Goal: Information Seeking & Learning: Compare options

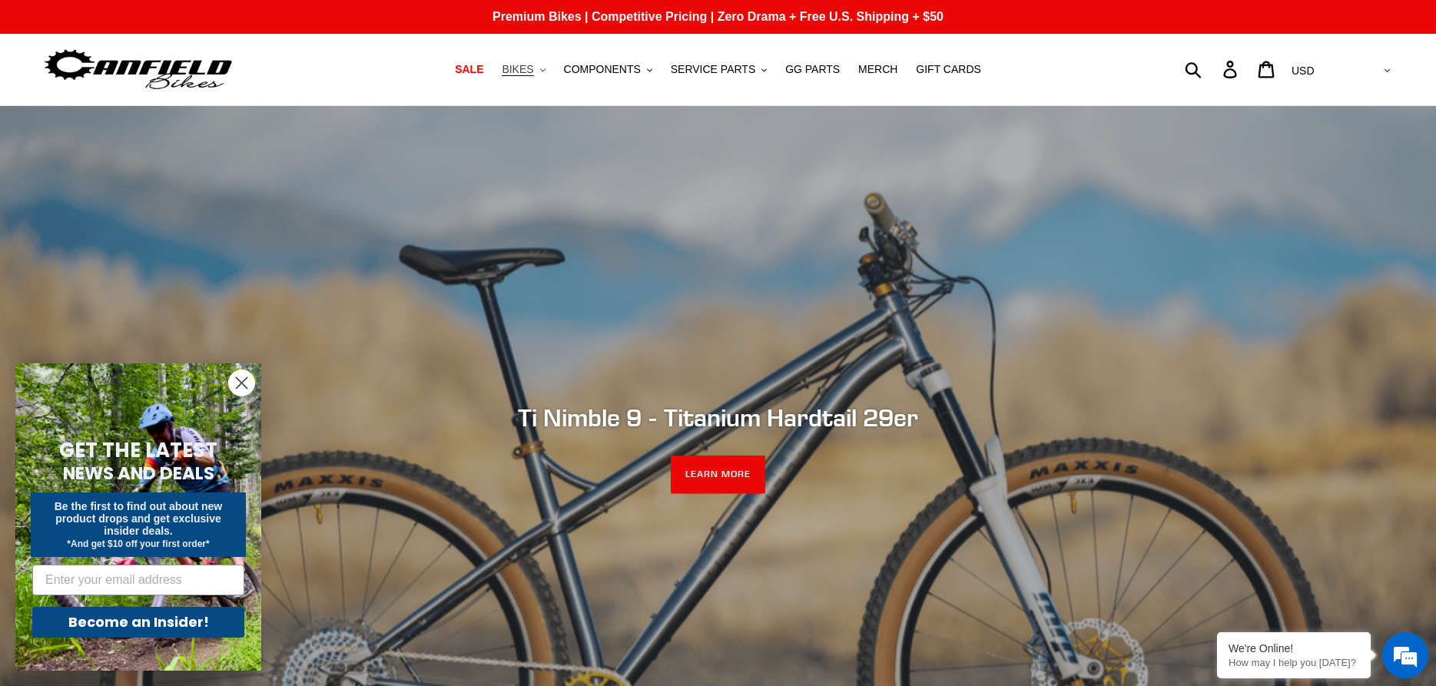
click at [525, 68] on span "BIKES" at bounding box center [518, 69] width 32 height 13
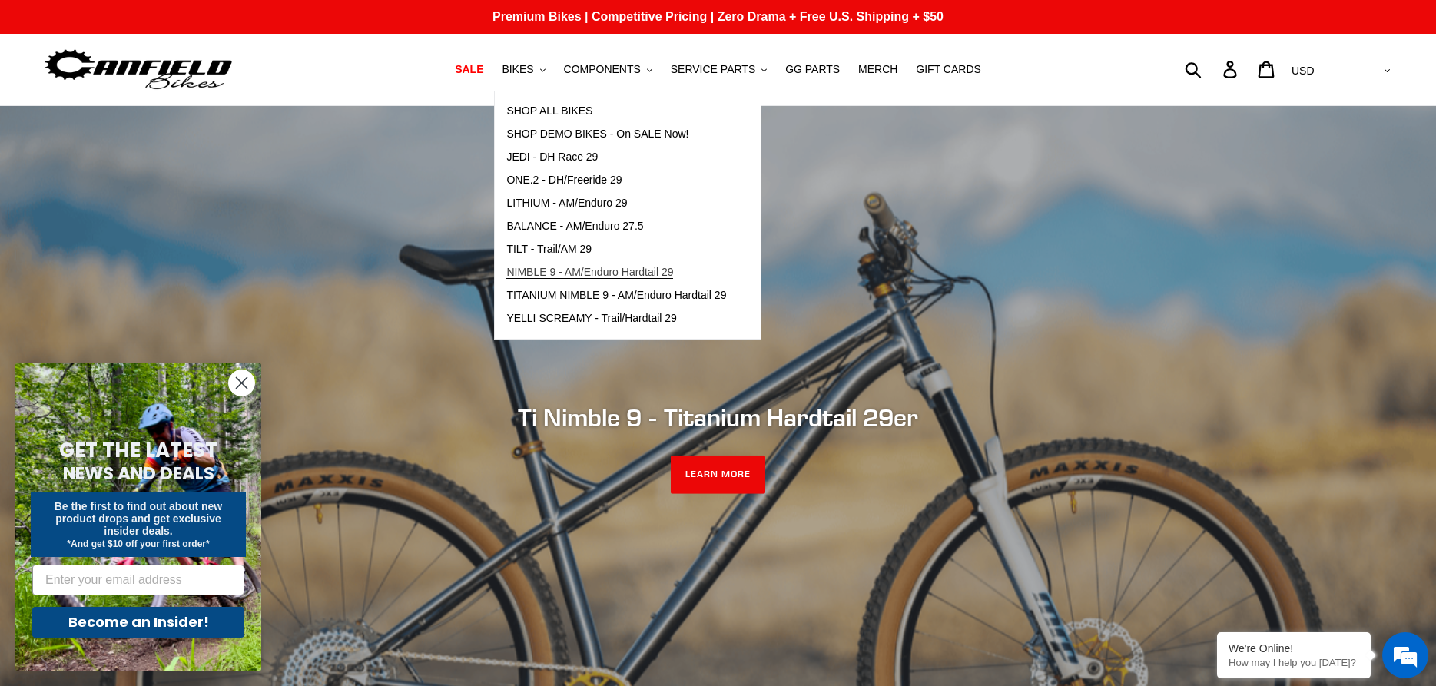
click at [531, 271] on span "NIMBLE 9 - AM/Enduro Hardtail 29" at bounding box center [589, 272] width 167 height 13
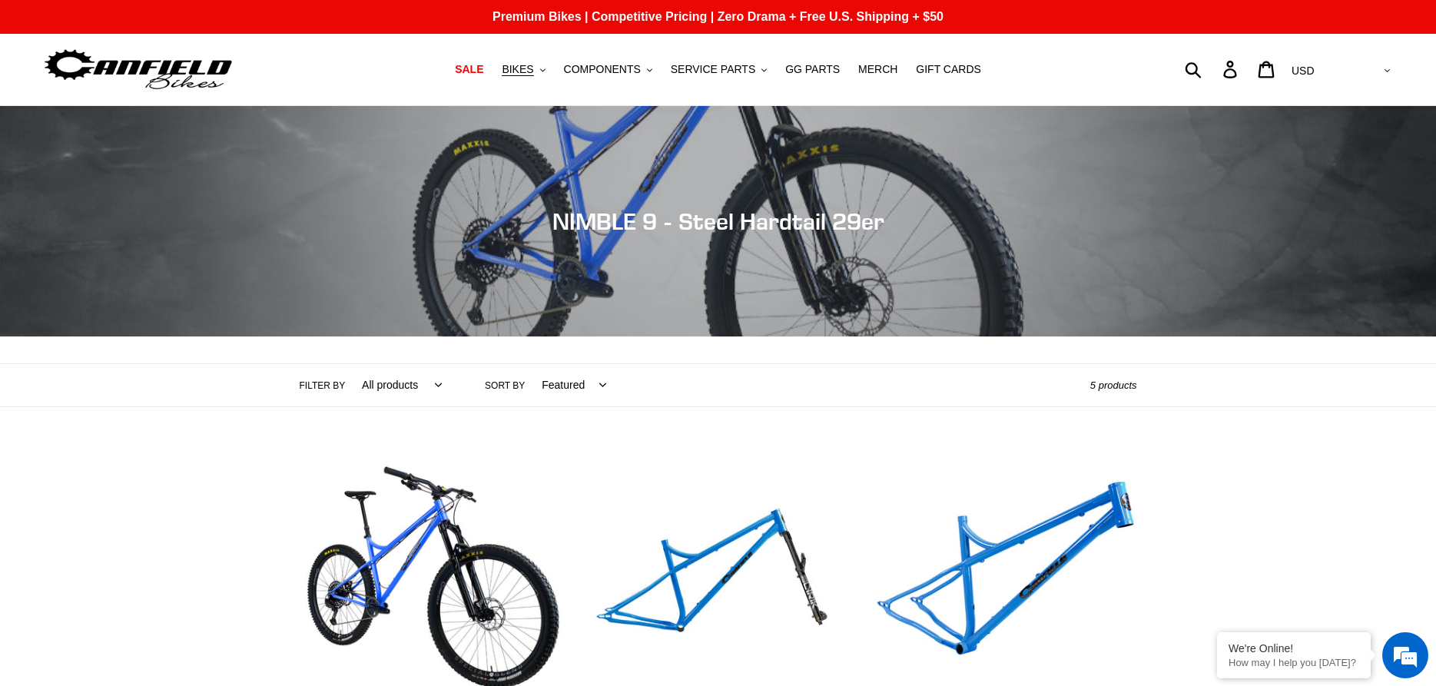
scroll to position [157, 0]
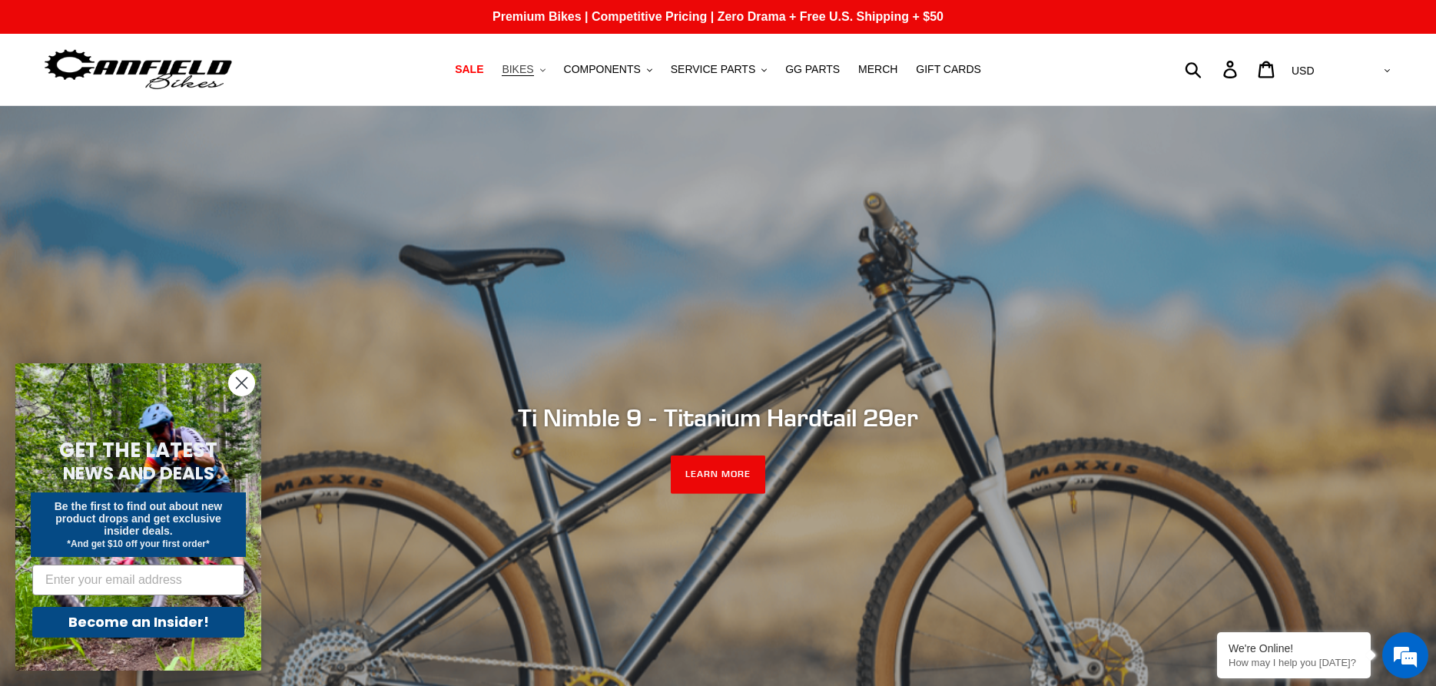
click at [527, 71] on span "BIKES" at bounding box center [518, 69] width 32 height 13
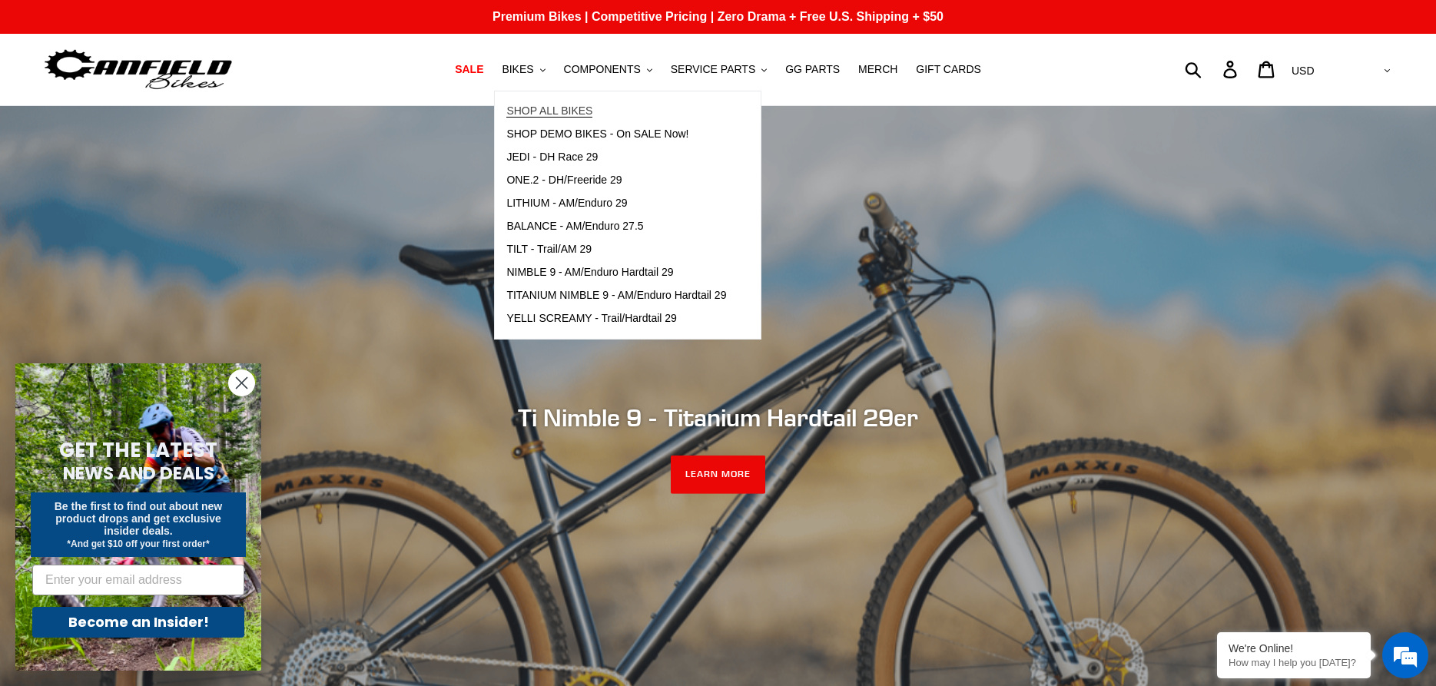
click at [529, 110] on span "SHOP ALL BIKES" at bounding box center [549, 110] width 86 height 13
click at [529, 111] on span "SHOP ALL BIKES" at bounding box center [549, 110] width 86 height 13
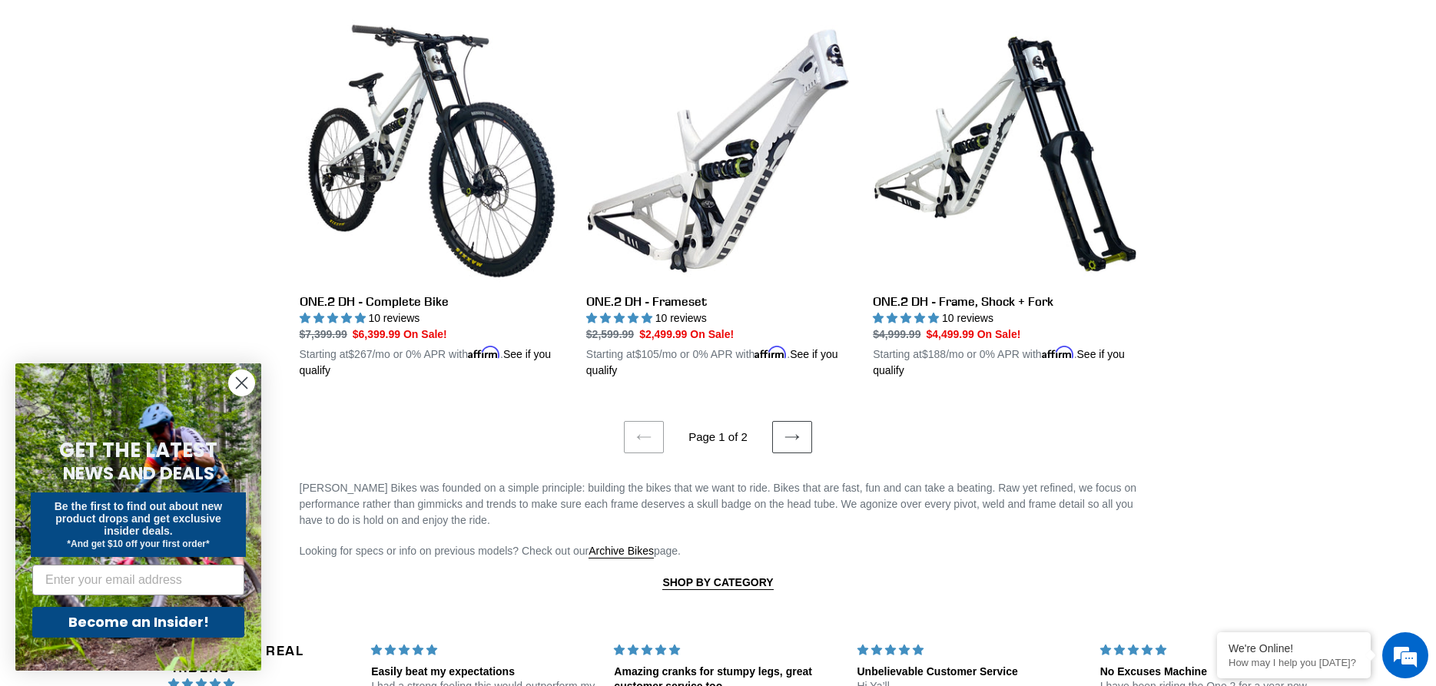
scroll to position [3056, 0]
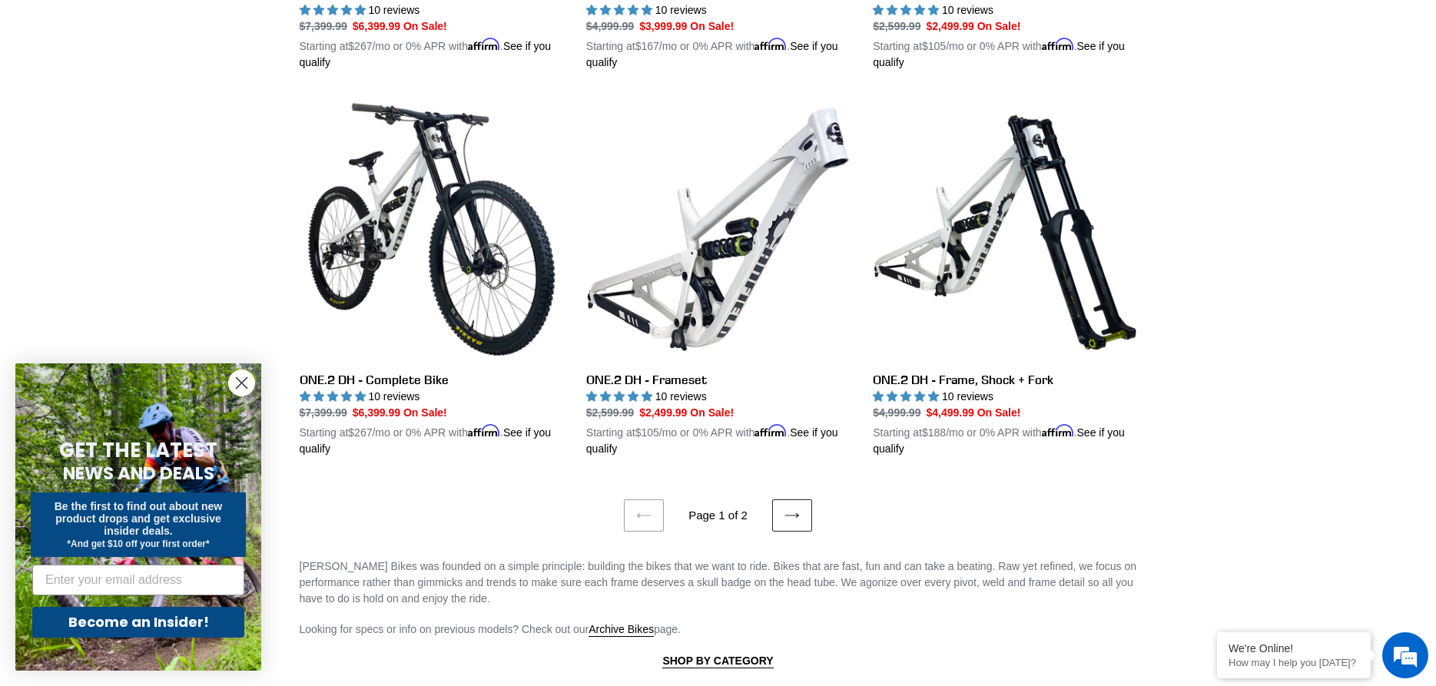
click at [790, 508] on icon at bounding box center [791, 515] width 15 height 15
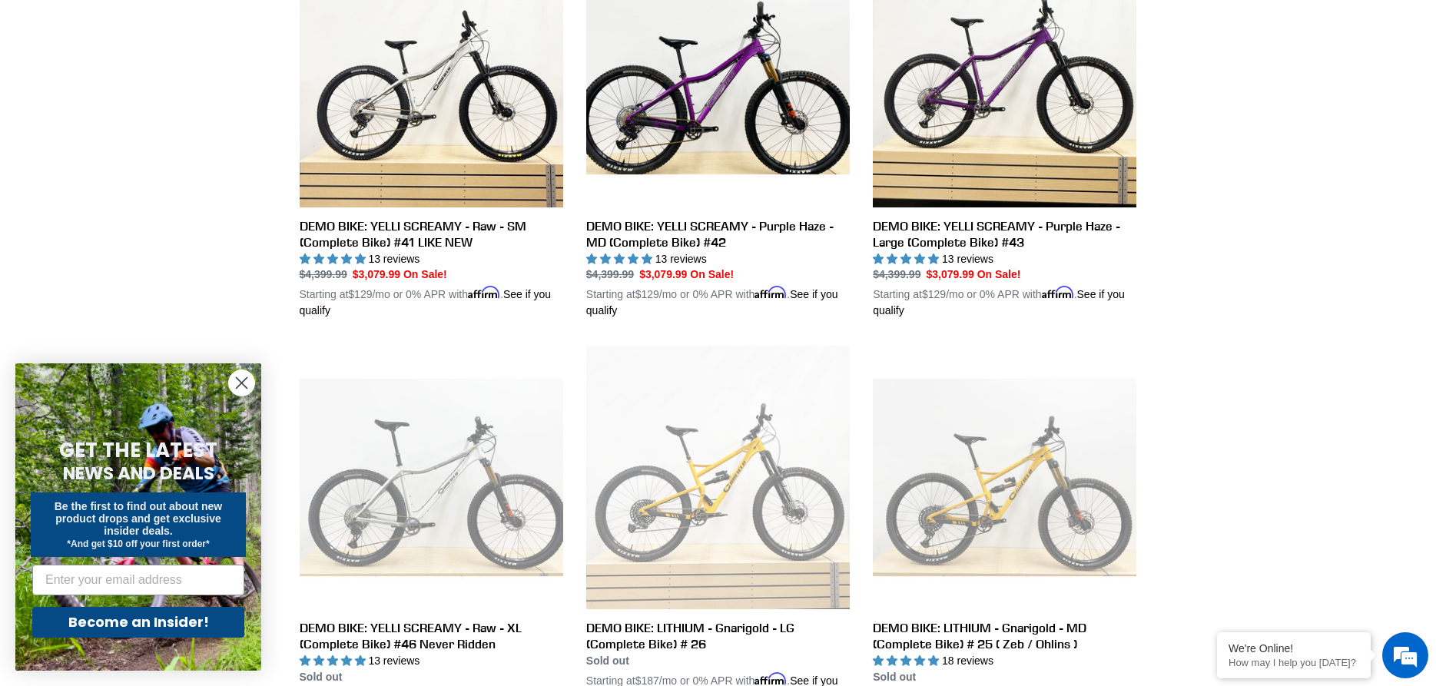
scroll to position [2194, 0]
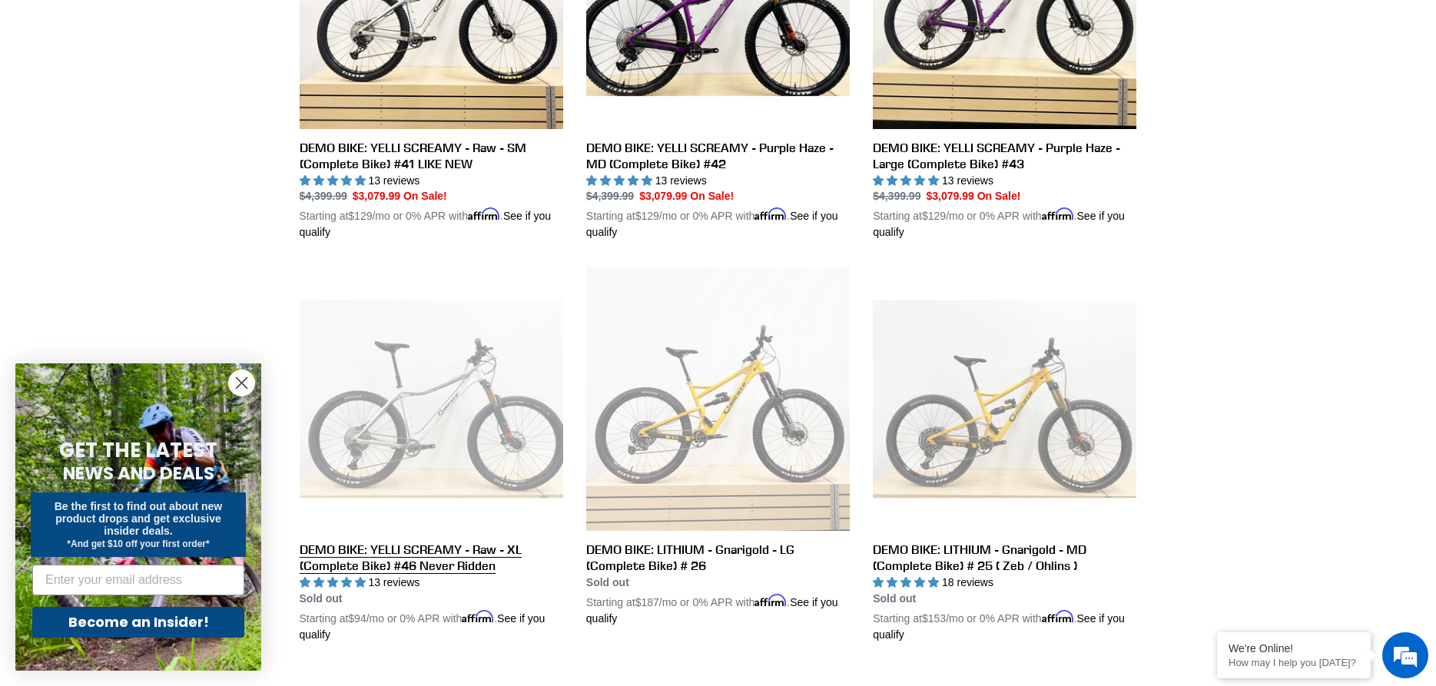
click at [403, 387] on link "DEMO BIKE: YELLI SCREAMY - Raw - XL (Complete Bike) #46 Never Ridden" at bounding box center [432, 455] width 264 height 376
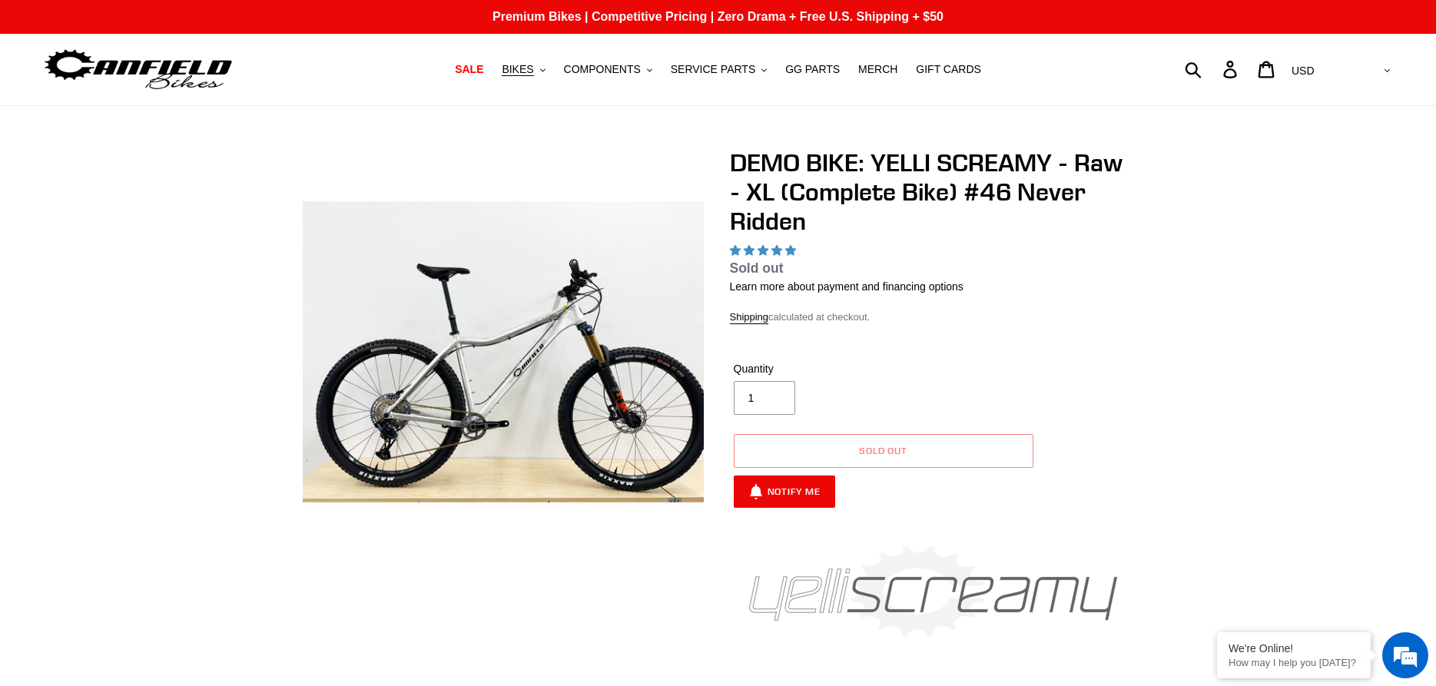
select select "highest-rating"
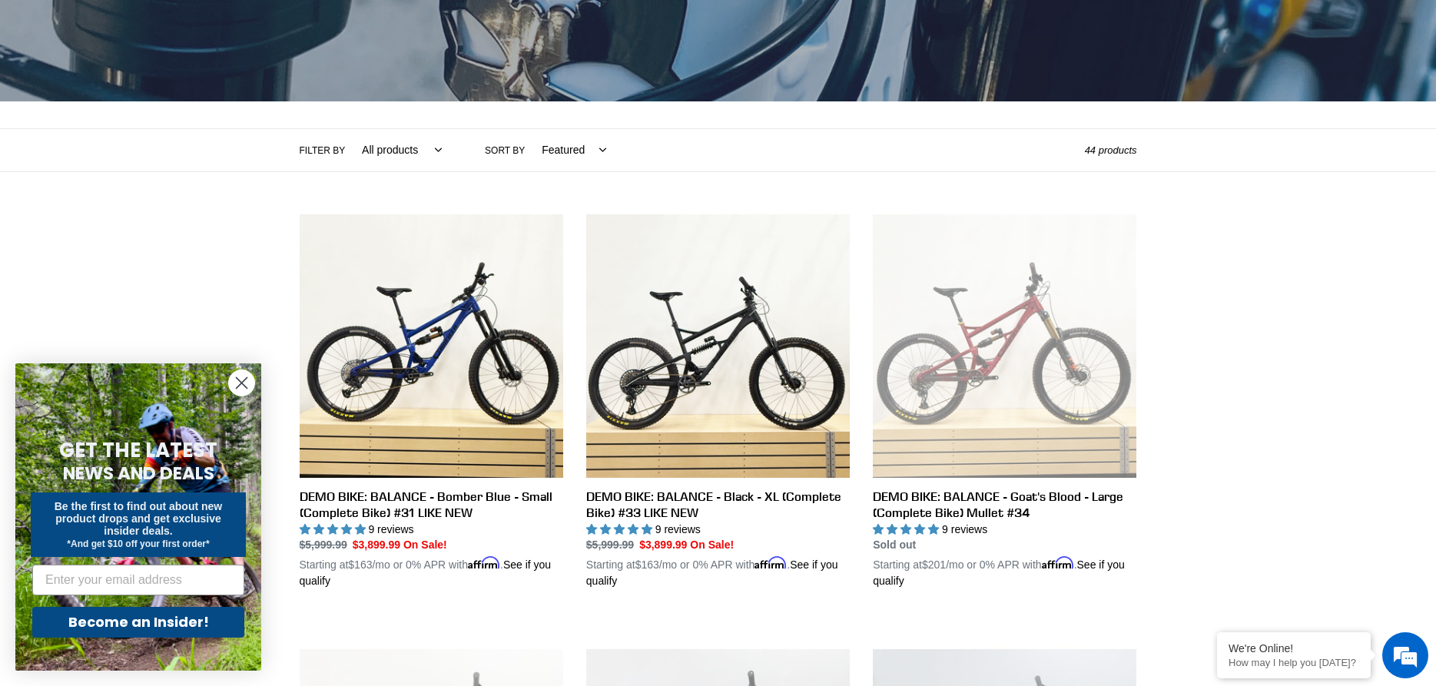
scroll to position [157, 0]
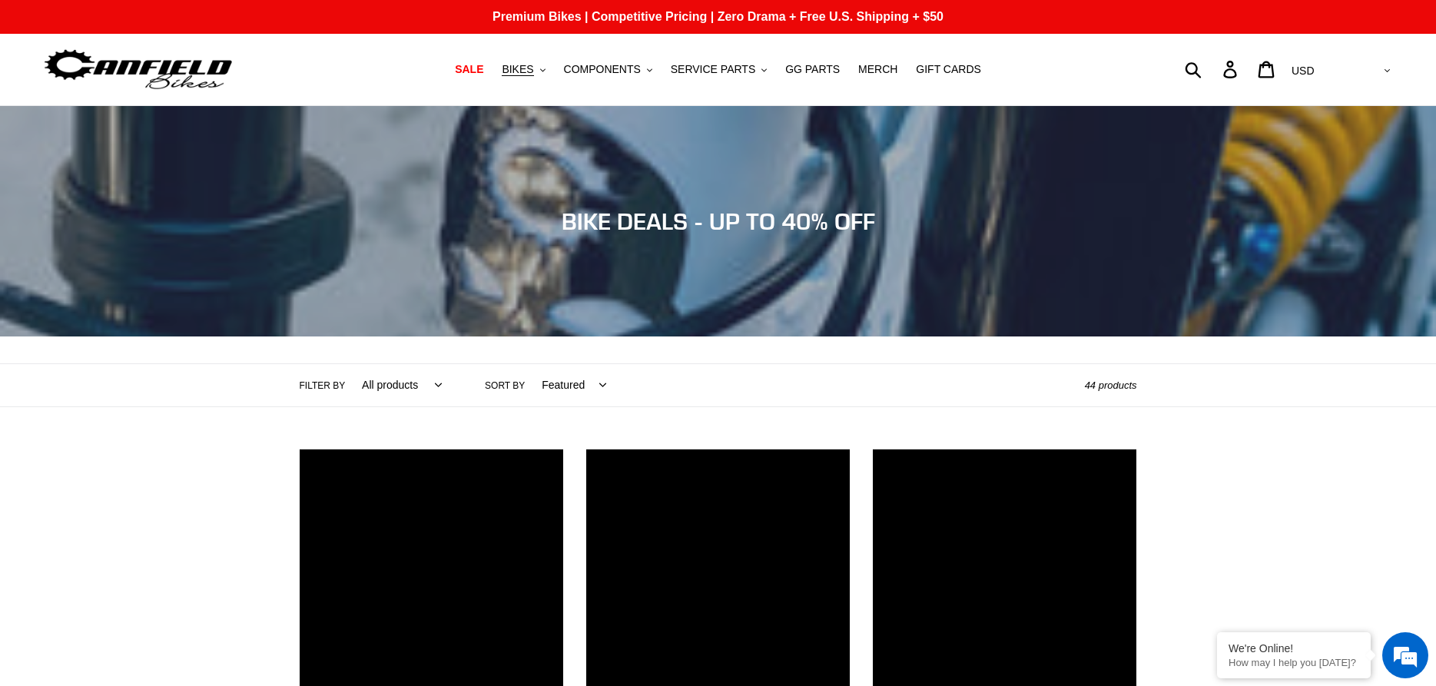
scroll to position [3056, 0]
